Goal: Obtain resource: Obtain resource

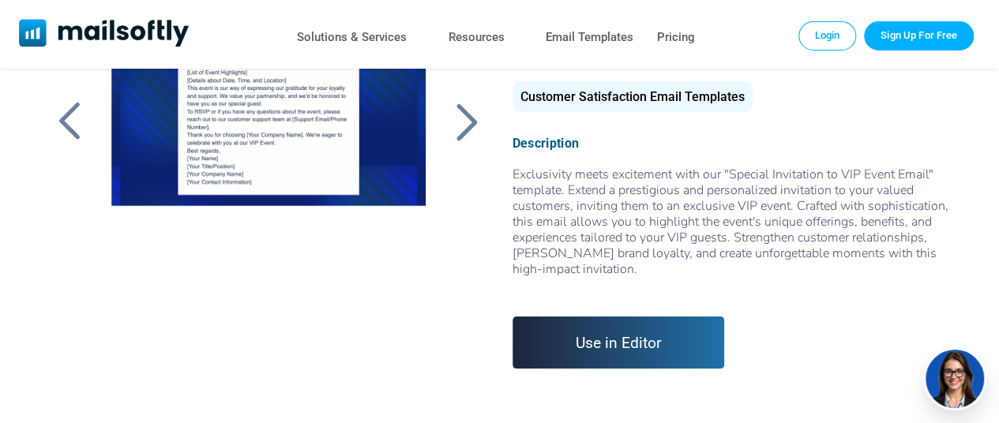
scroll to position [99, 0]
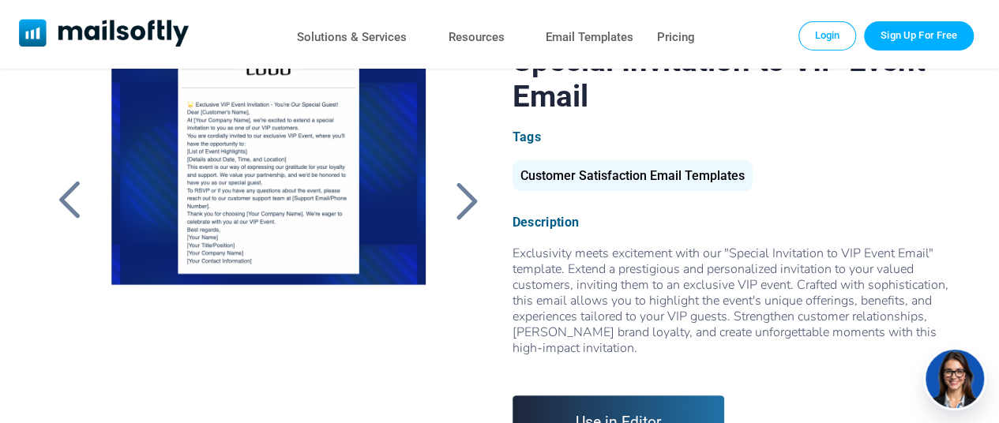
click at [566, 177] on div "Customer Satisfaction Email Templates" at bounding box center [633, 175] width 240 height 31
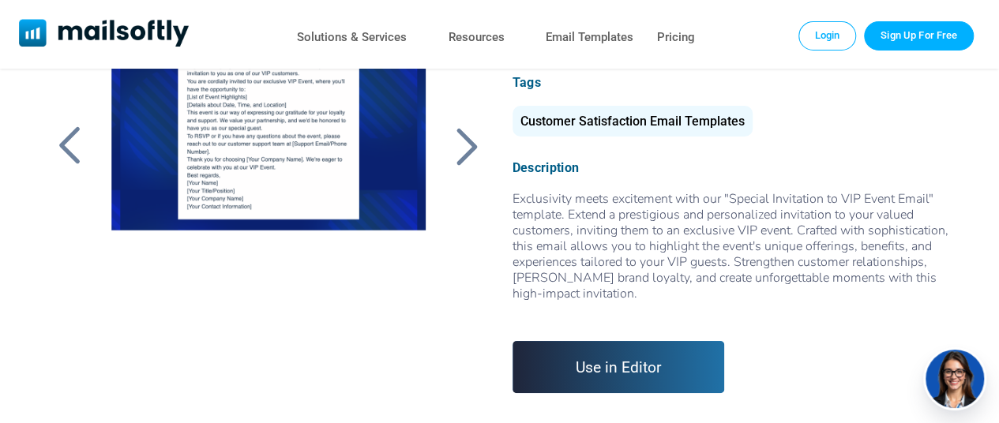
scroll to position [178, 0]
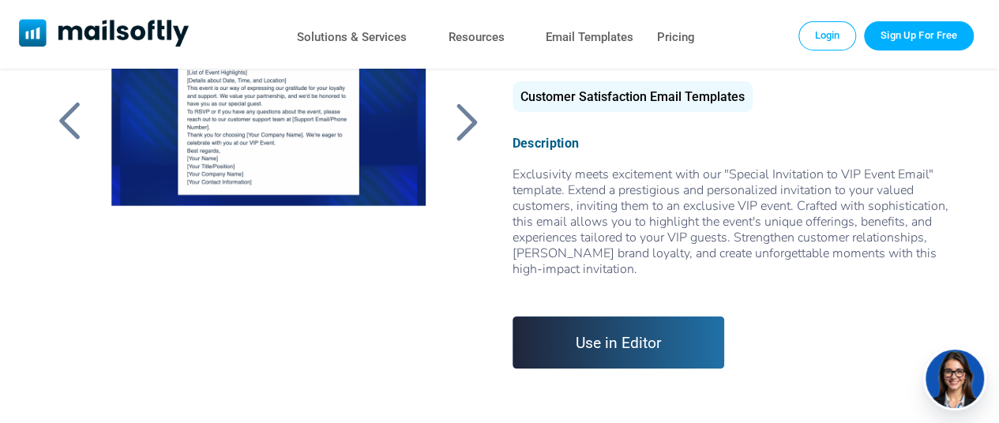
click at [599, 322] on link "Use in Editor" at bounding box center [619, 343] width 213 height 52
